Goal: Information Seeking & Learning: Learn about a topic

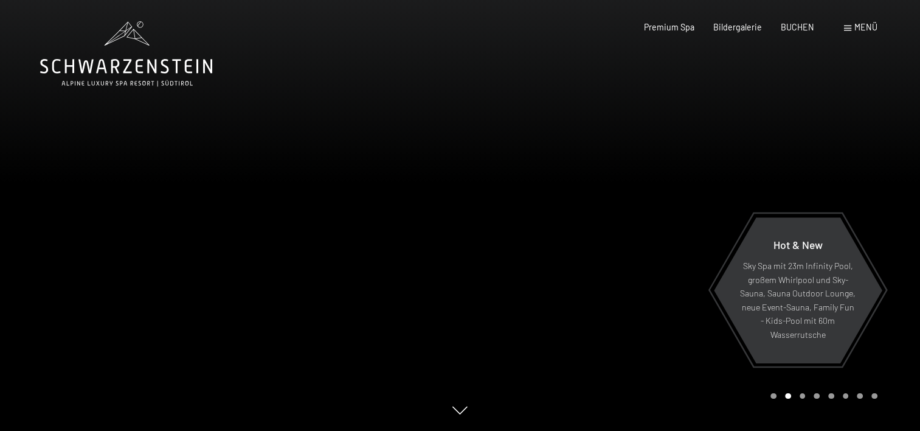
click at [860, 25] on span "Menü" at bounding box center [865, 27] width 23 height 10
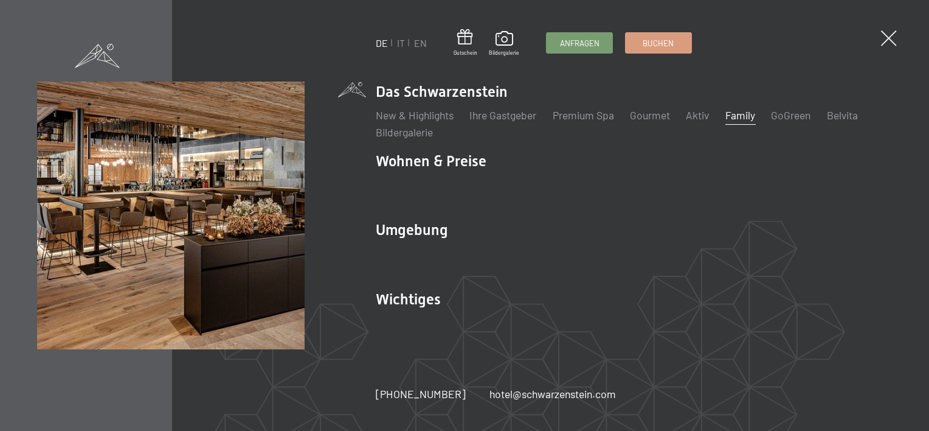
click at [745, 112] on link "Family" at bounding box center [740, 114] width 30 height 13
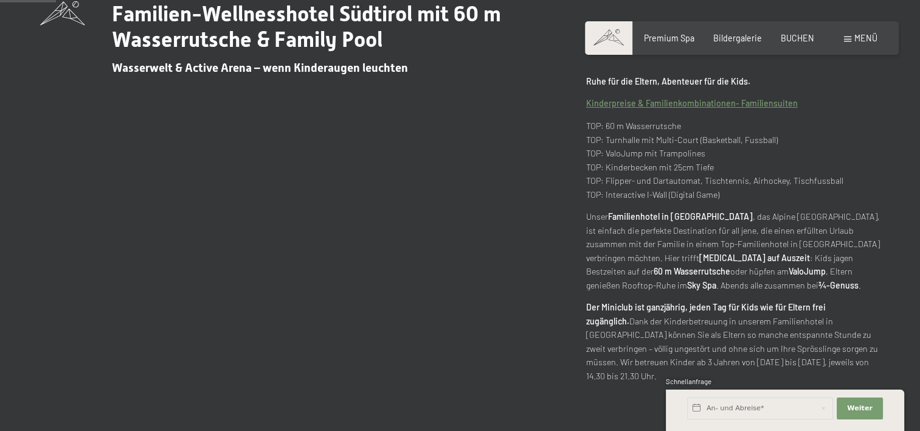
scroll to position [547, 0]
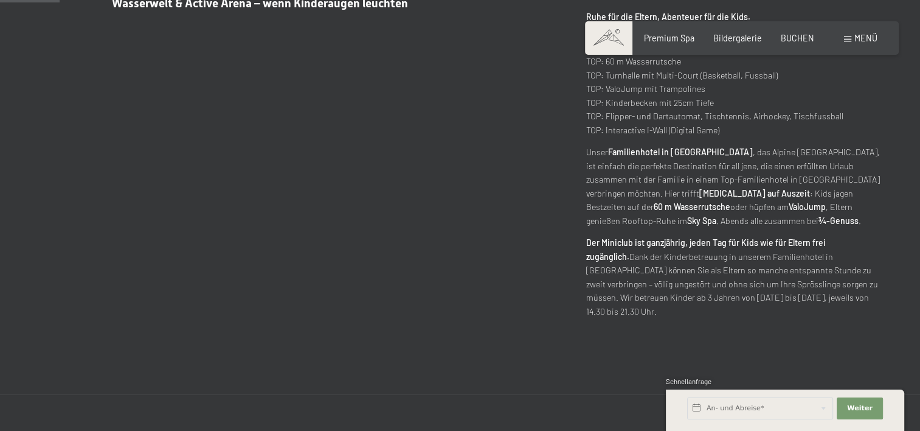
click at [669, 270] on p "Der Miniclub ist ganzjährig, jeden Tag für Kids wie für Eltern frei zugänglich.…" at bounding box center [733, 277] width 294 height 82
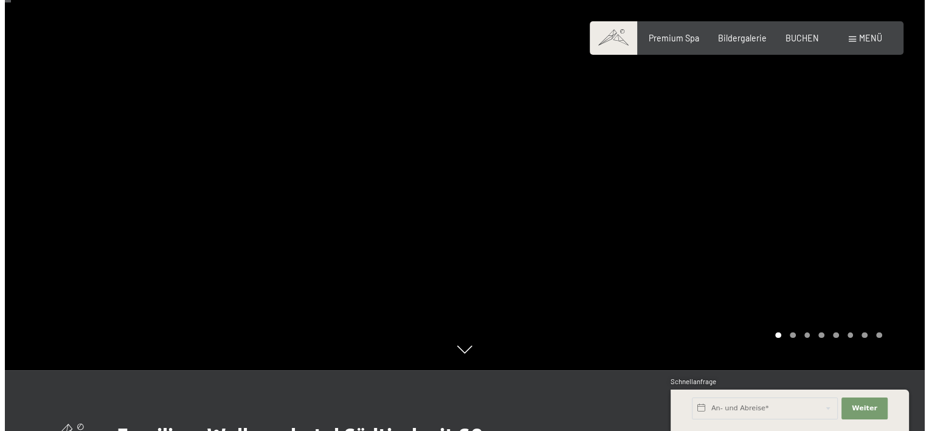
scroll to position [0, 0]
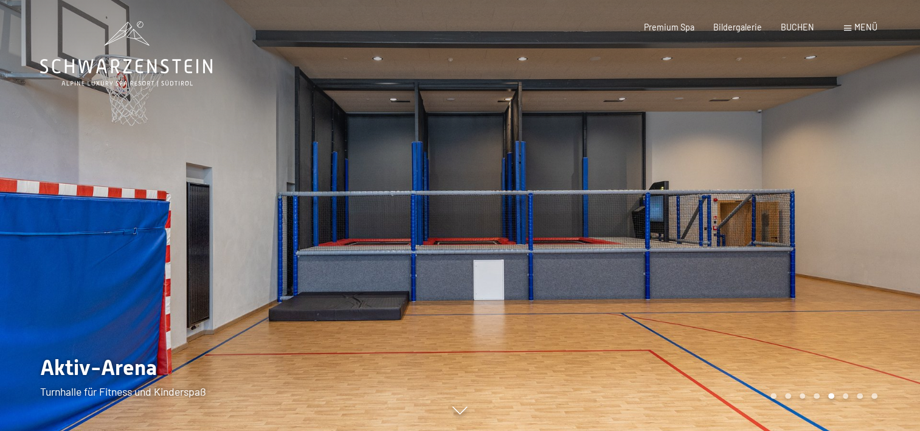
click at [857, 27] on span "Menü" at bounding box center [865, 27] width 23 height 10
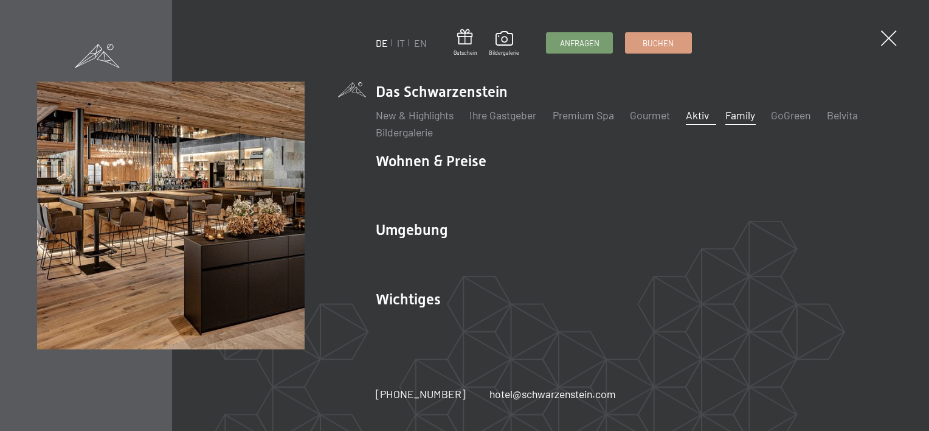
click at [702, 119] on link "Aktiv" at bounding box center [697, 114] width 23 height 13
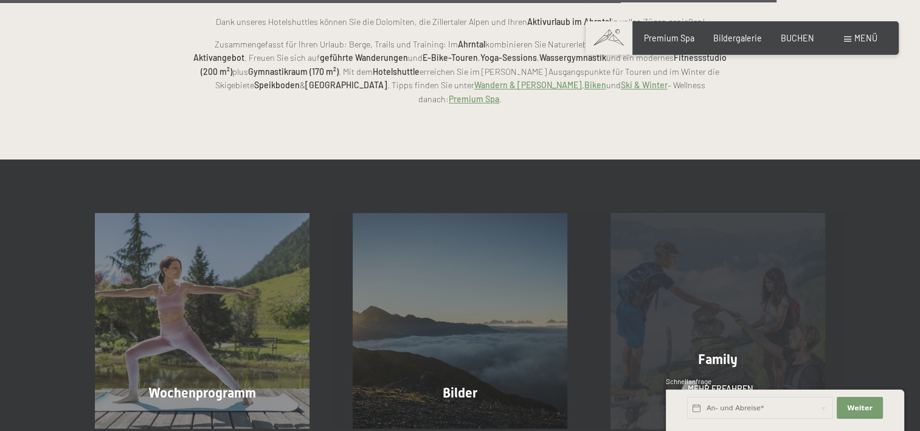
scroll to position [2736, 0]
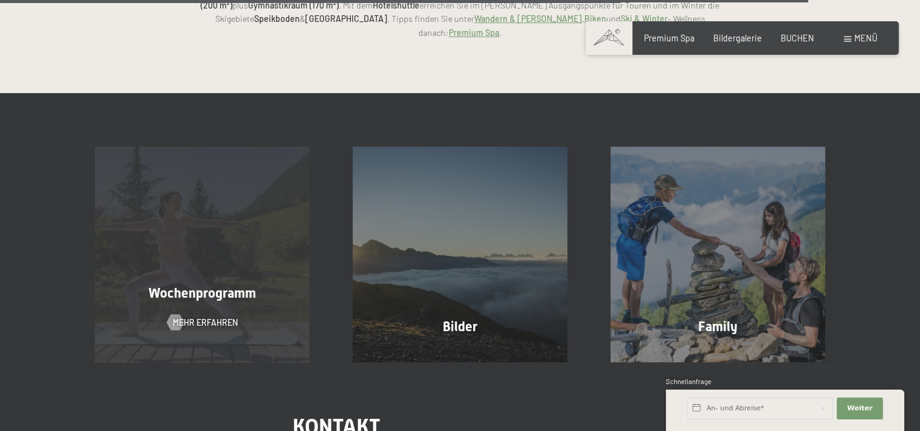
click at [187, 285] on span "Wochenprogramm" at bounding box center [202, 292] width 108 height 15
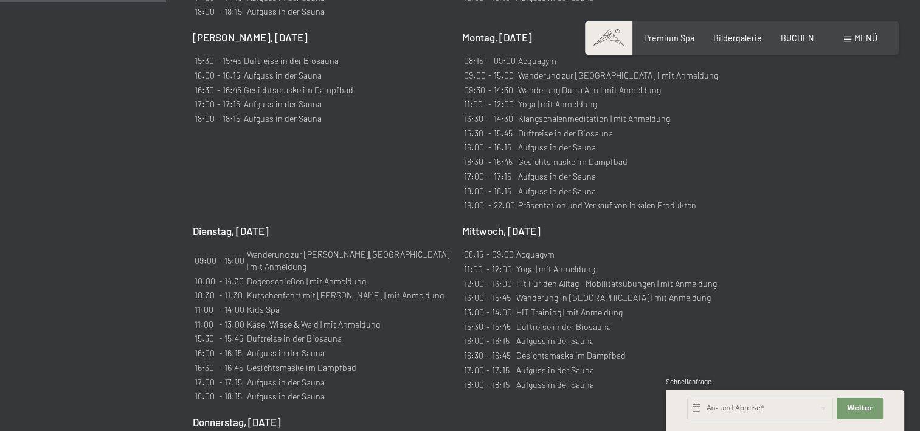
scroll to position [851, 0]
